Goal: Answer question/provide support

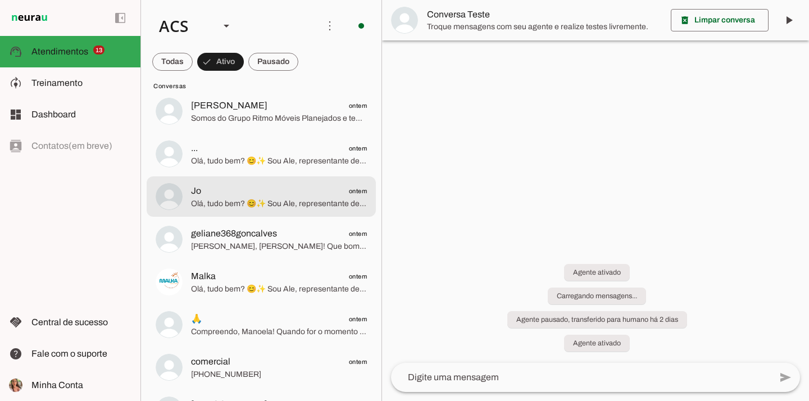
scroll to position [2251, 0]
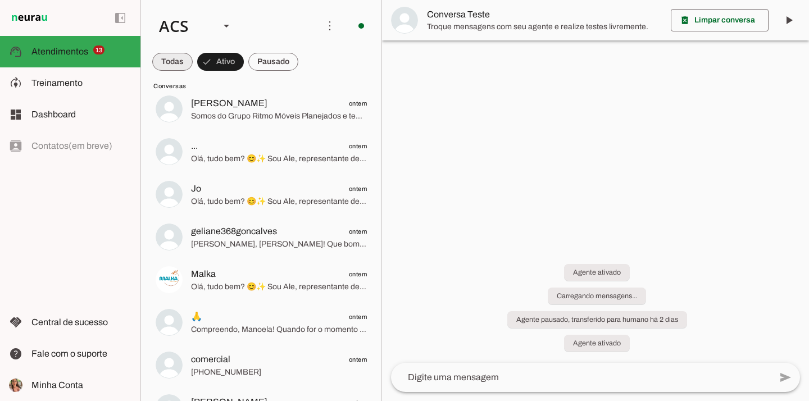
click at [168, 60] on span at bounding box center [172, 61] width 40 height 27
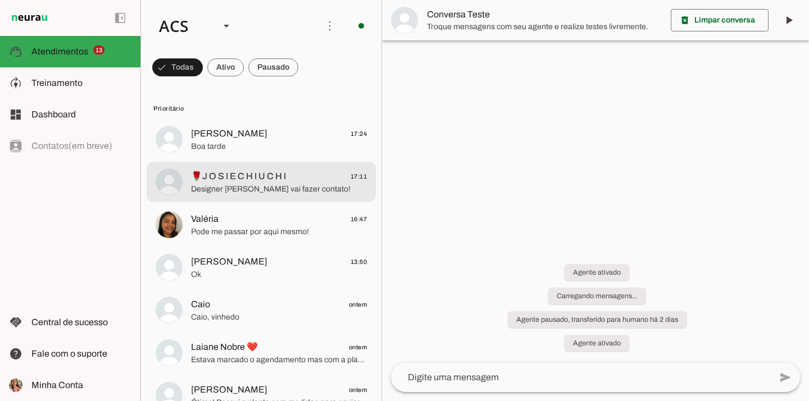
scroll to position [539, 0]
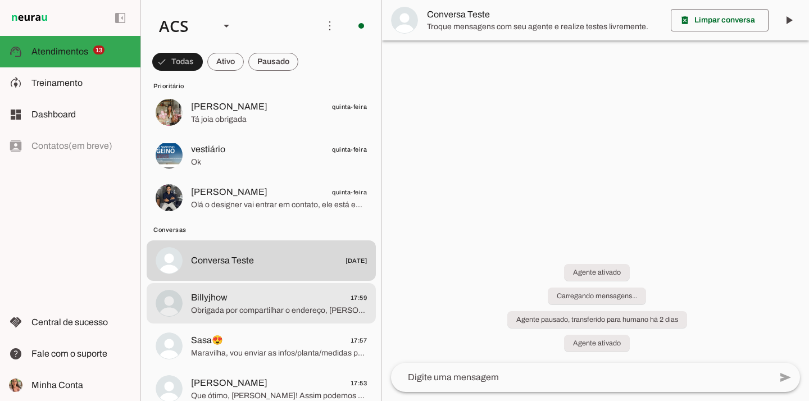
click at [266, 297] on span "Billyjhow 17:59" at bounding box center [279, 298] width 176 height 14
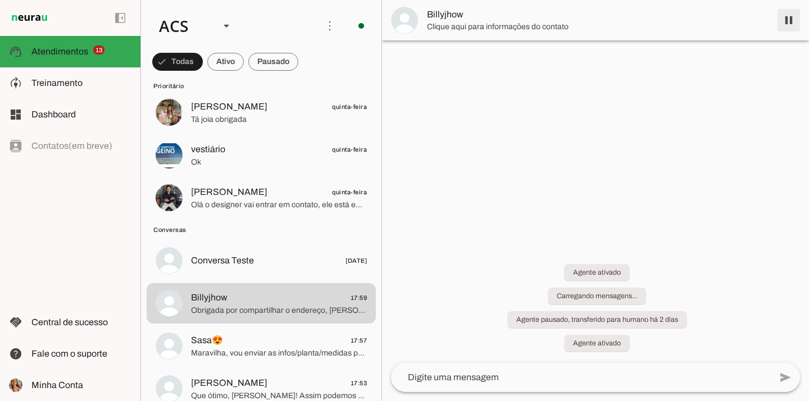
click at [787, 20] on span at bounding box center [788, 20] width 27 height 27
